Goal: Navigation & Orientation: Find specific page/section

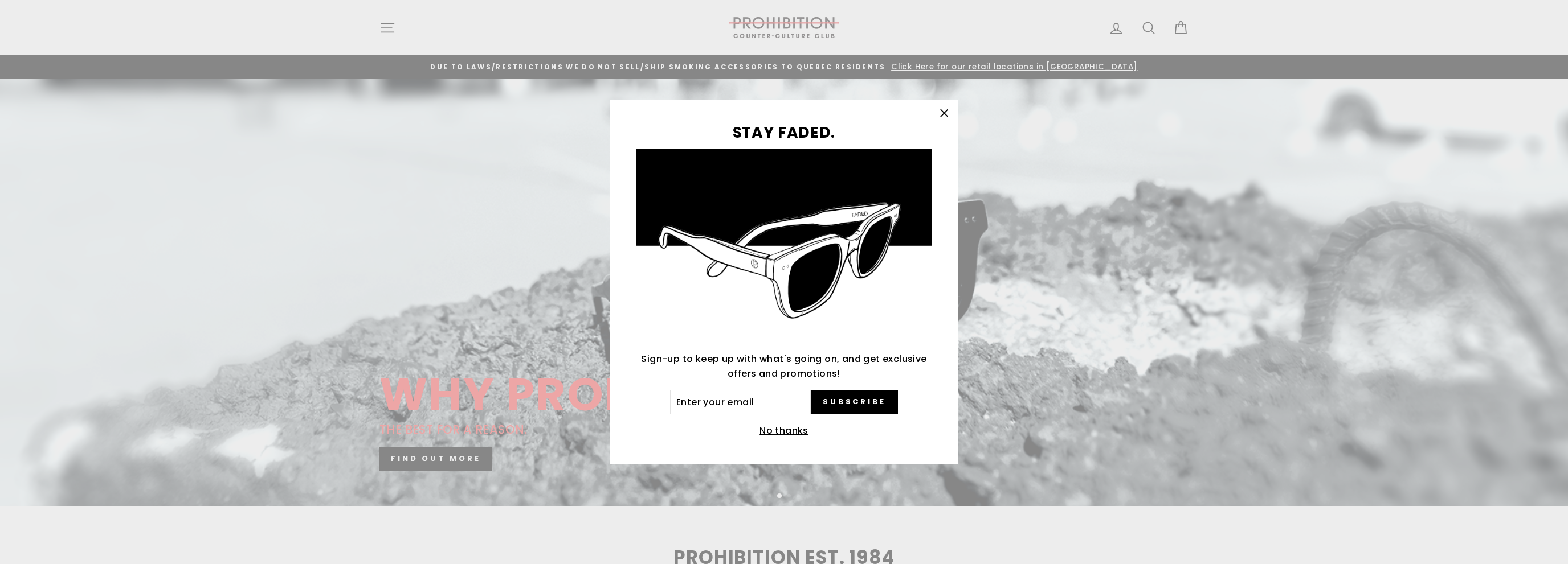
click at [943, 119] on icon "button" at bounding box center [944, 113] width 16 height 16
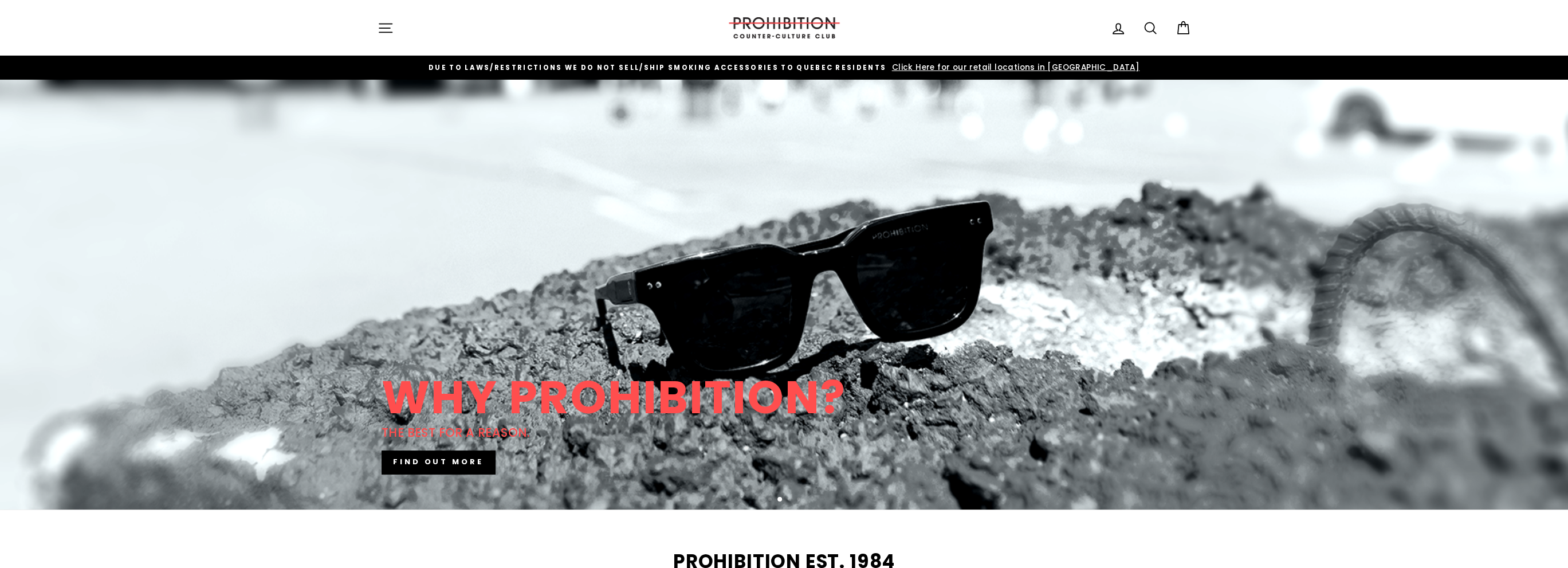
click at [1013, 64] on span "Click Here for our retail locations in [GEOGRAPHIC_DATA]" at bounding box center [1014, 67] width 250 height 11
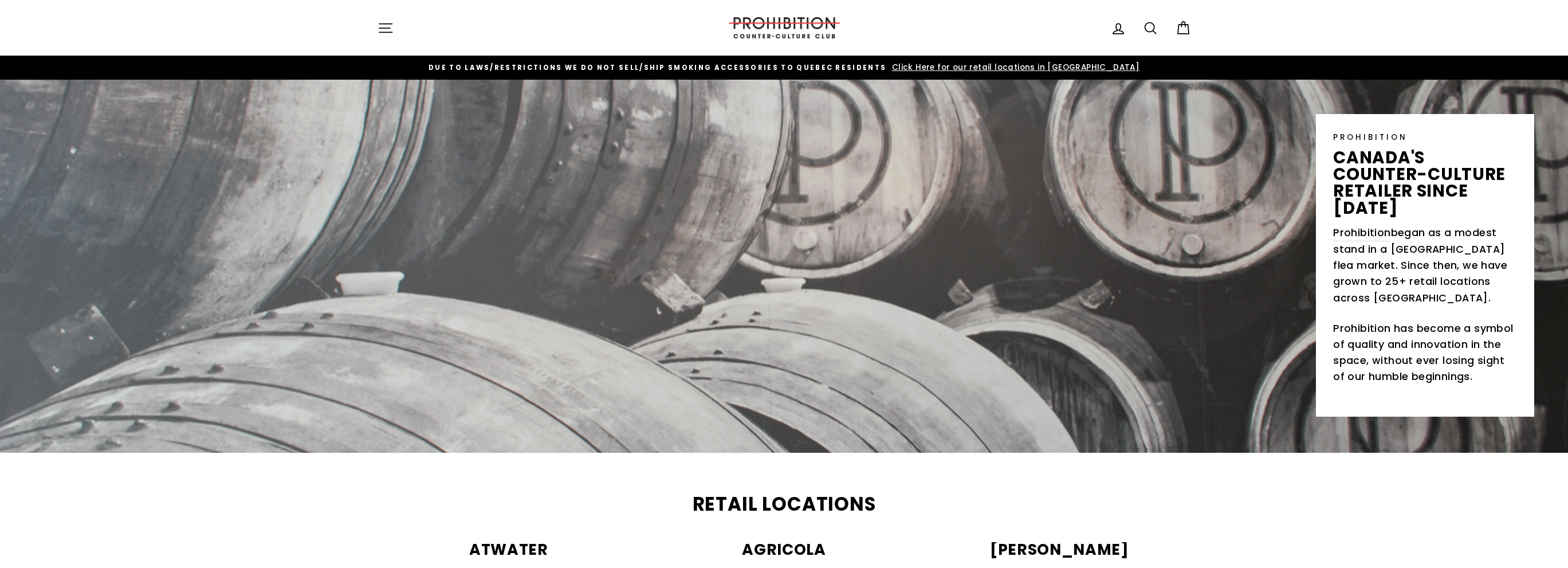
click at [841, 67] on span "DUE TO LAWS/restrictions WE DO NOT SELL/SHIP SMOKING ACCESSORIES to qUEBEC RESI…" at bounding box center [657, 68] width 458 height 9
